Goal: Navigation & Orientation: Find specific page/section

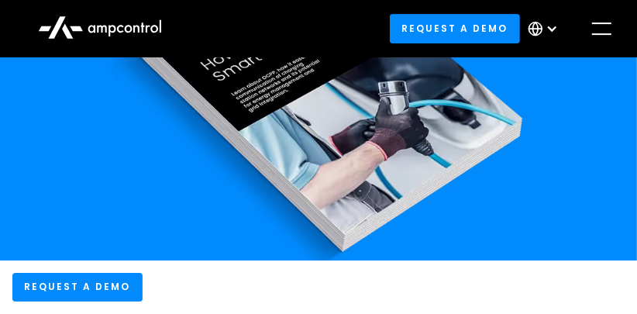
scroll to position [2665, 0]
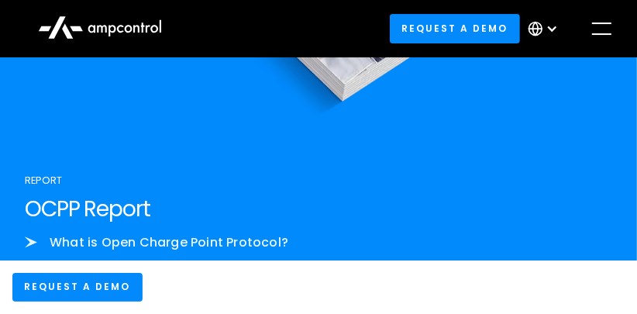
click at [610, 29] on div "menu" at bounding box center [602, 28] width 25 height 25
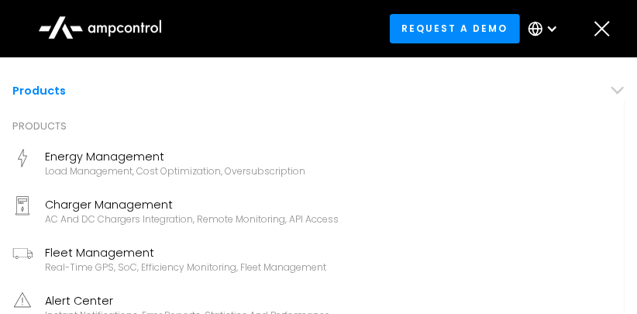
click at [94, 158] on div "Energy Management" at bounding box center [175, 156] width 260 height 17
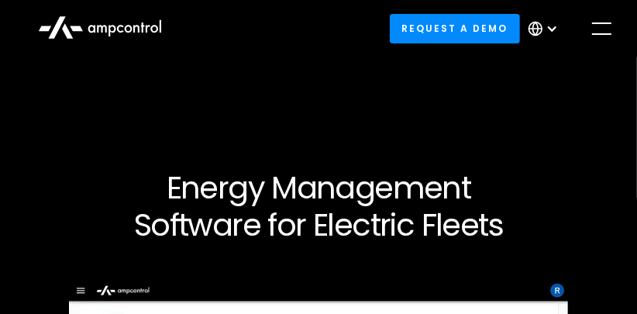
click at [125, 29] on icon at bounding box center [129, 29] width 8 height 8
